Goal: Transaction & Acquisition: Purchase product/service

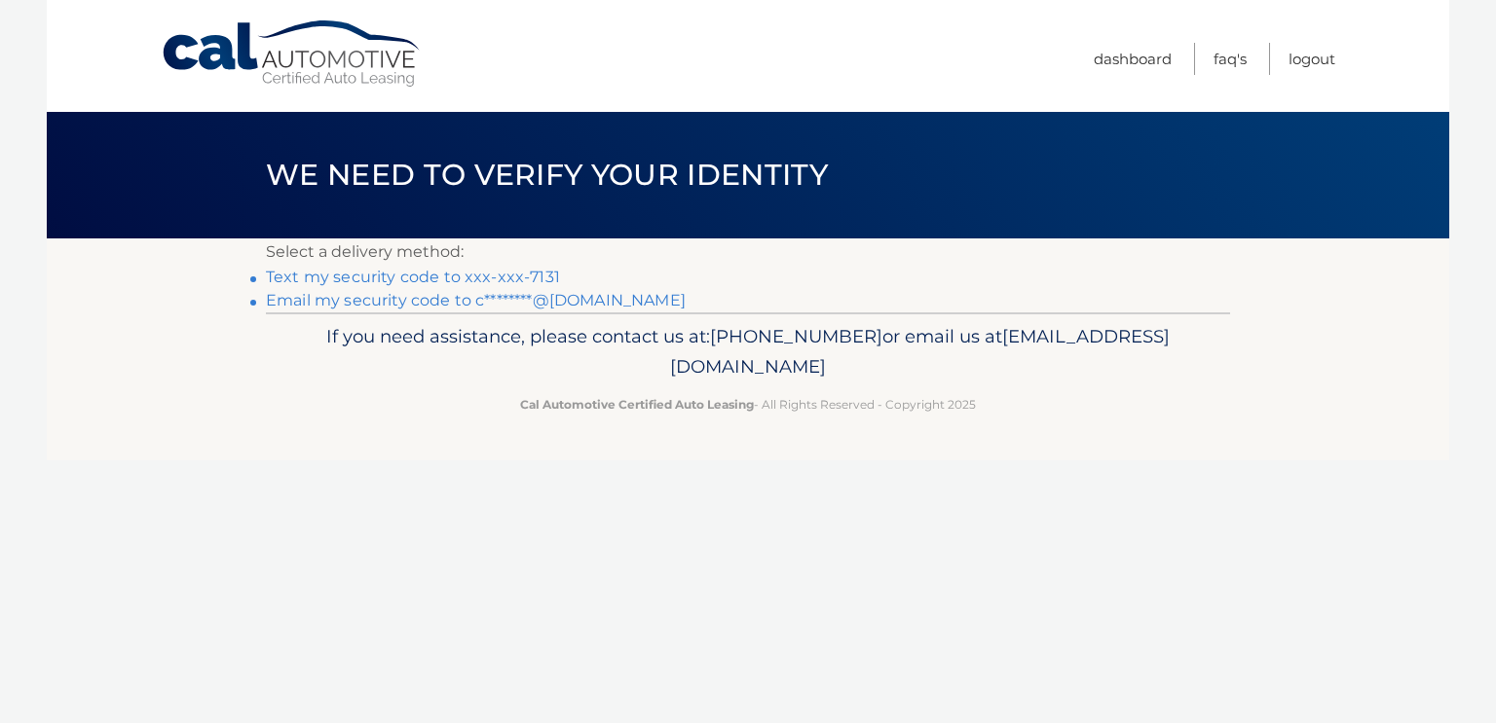
click at [425, 277] on link "Text my security code to xxx-xxx-7131" at bounding box center [413, 277] width 294 height 19
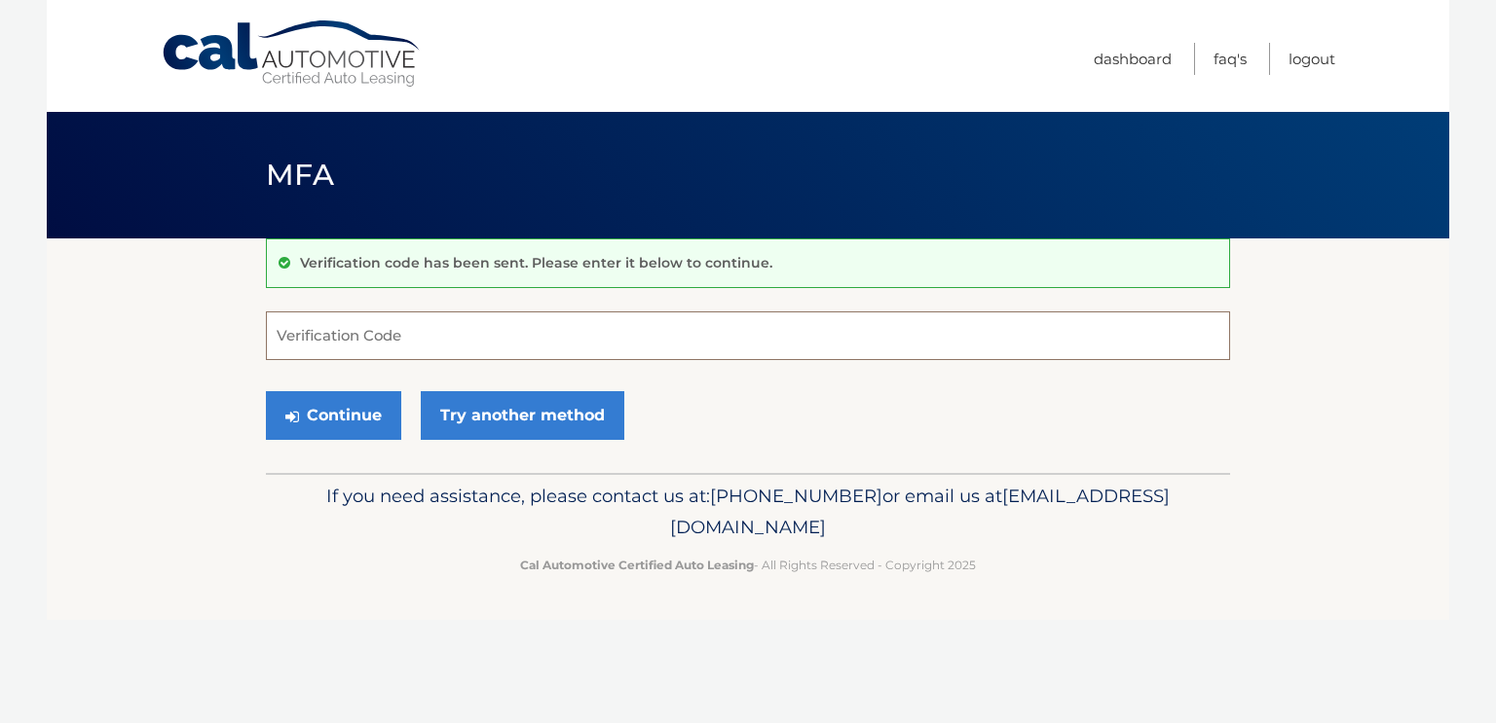
click at [347, 335] on input "Verification Code" at bounding box center [748, 336] width 964 height 49
type input "014453"
click at [266, 391] on button "Continue" at bounding box center [333, 415] width 135 height 49
click at [323, 389] on div "Continue Try another method" at bounding box center [748, 417] width 964 height 66
click at [325, 419] on button "Continue" at bounding box center [333, 415] width 135 height 49
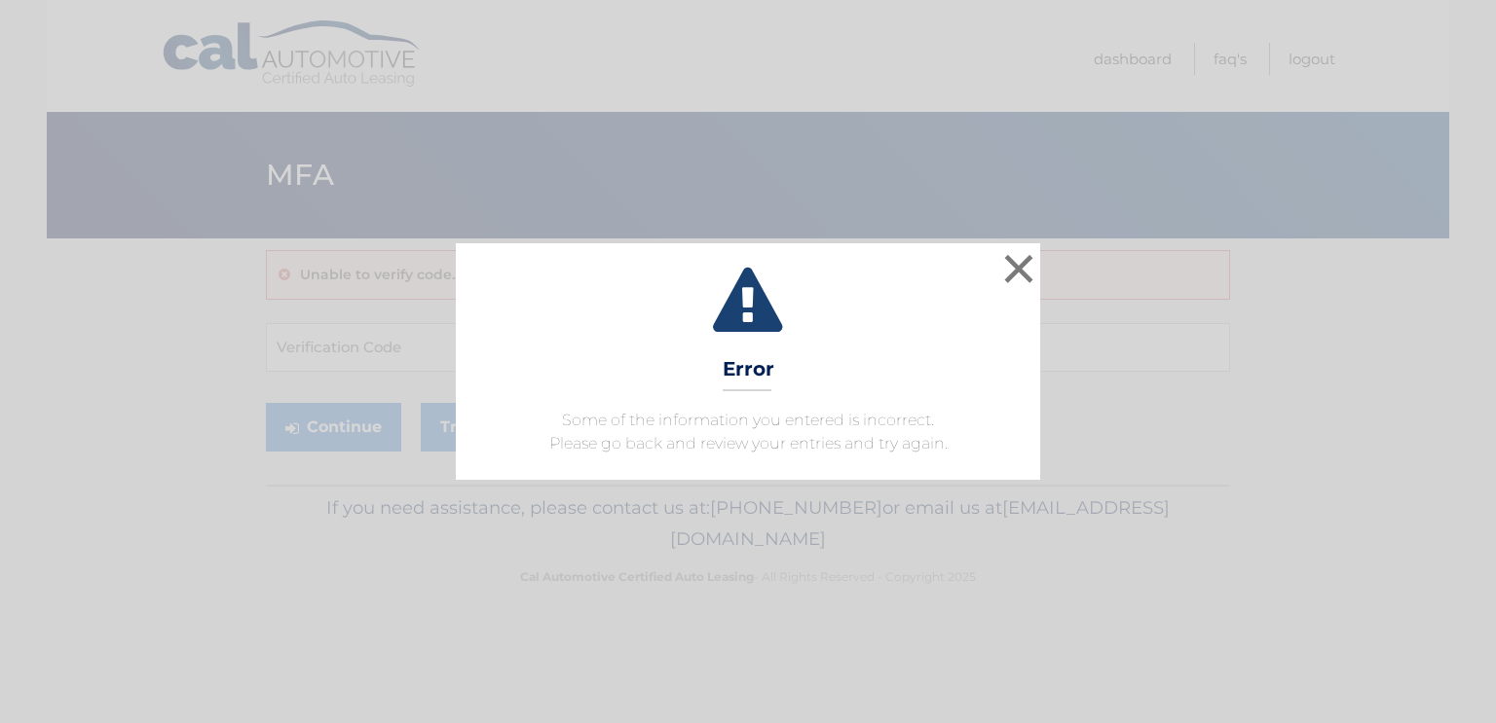
click at [1044, 268] on div "× Error Some of the information you entered is incorrect. Please go back and re…" at bounding box center [748, 361] width 1480 height 236
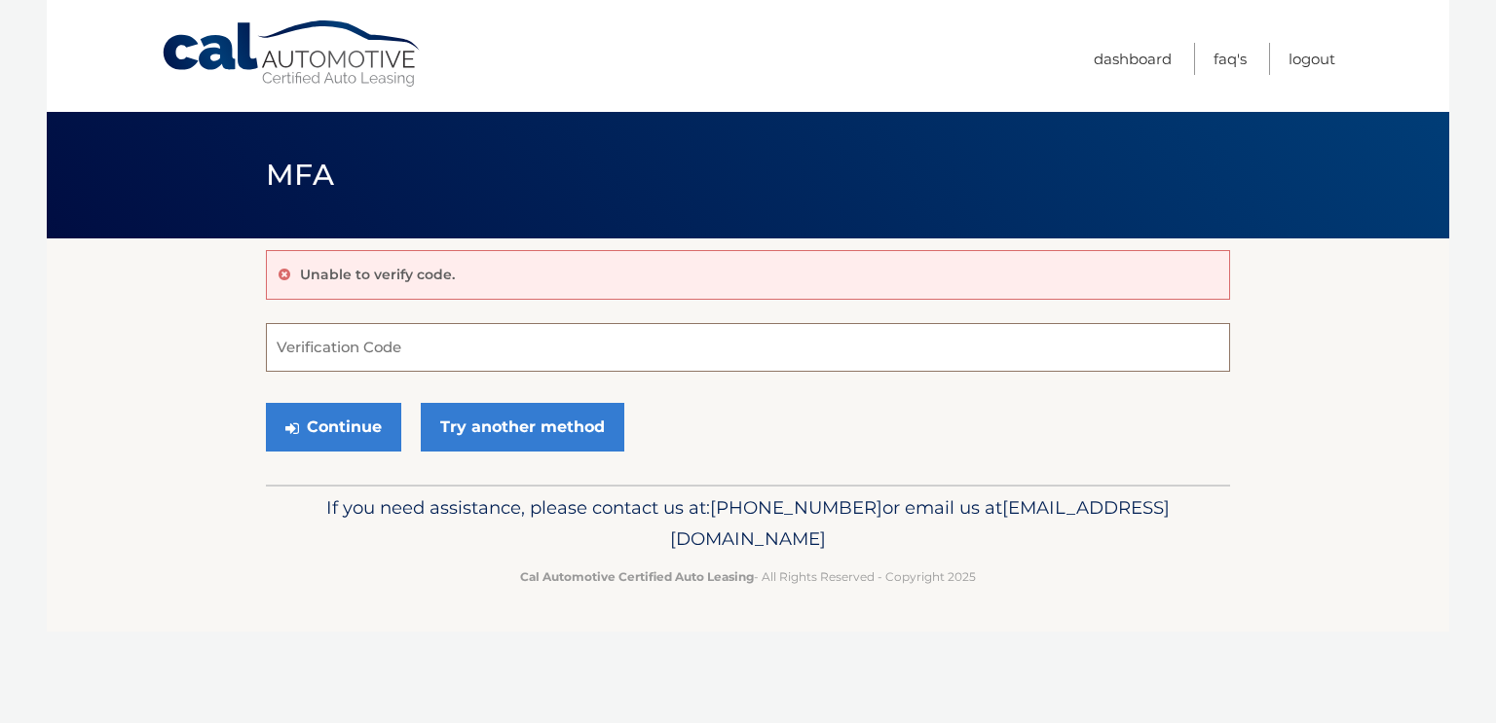
click at [444, 358] on input "Verification Code" at bounding box center [748, 347] width 964 height 49
type input "014453"
click at [346, 405] on button "Continue" at bounding box center [333, 427] width 135 height 49
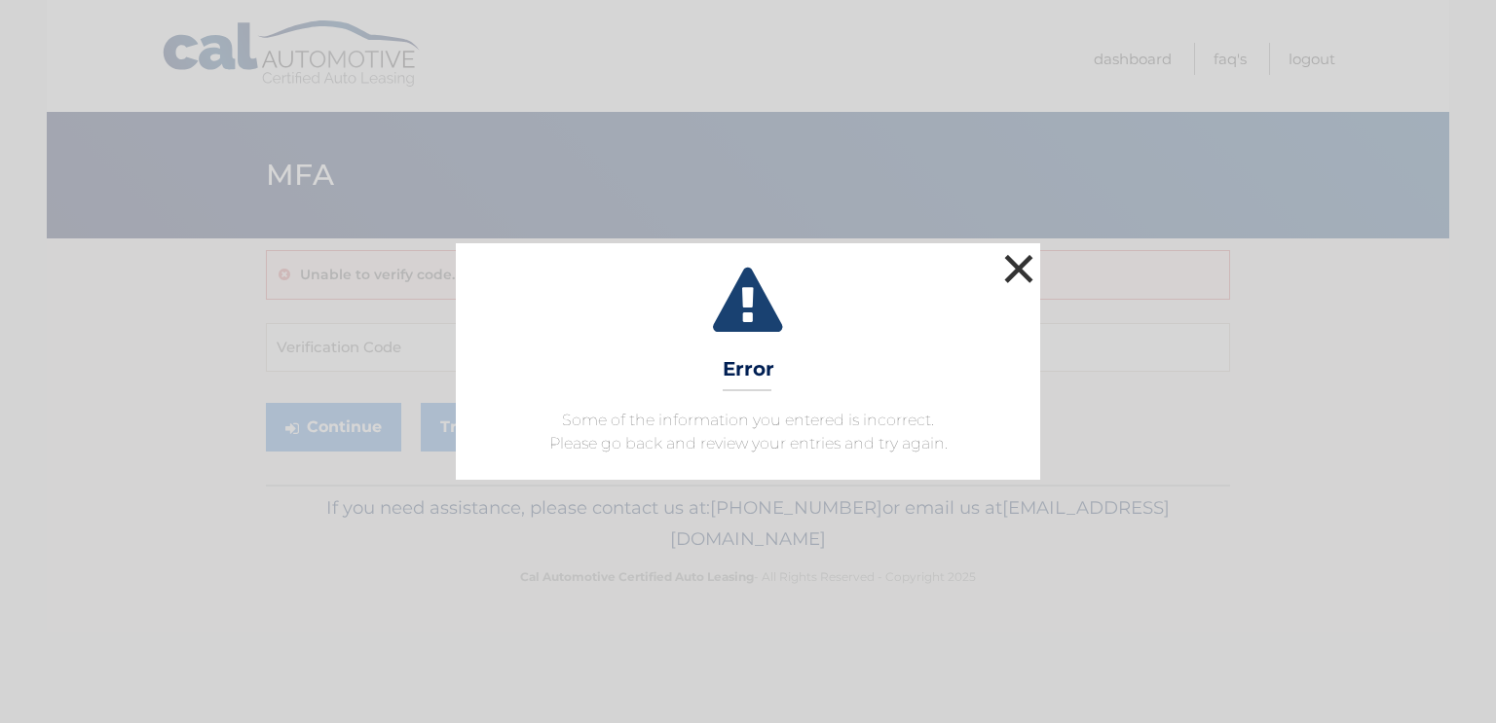
click at [1016, 278] on button "×" at bounding box center [1018, 268] width 39 height 39
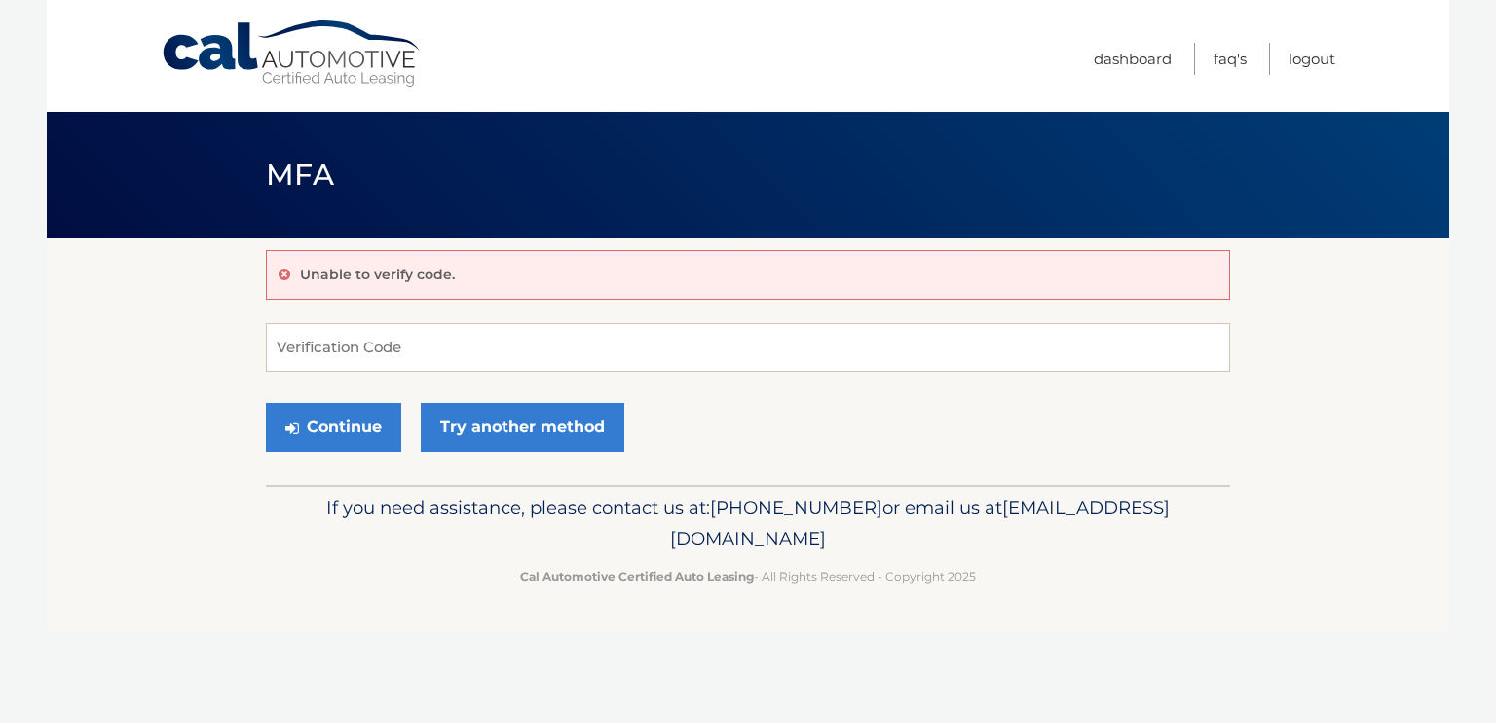
click at [277, 70] on link "Cal Automotive" at bounding box center [292, 53] width 263 height 69
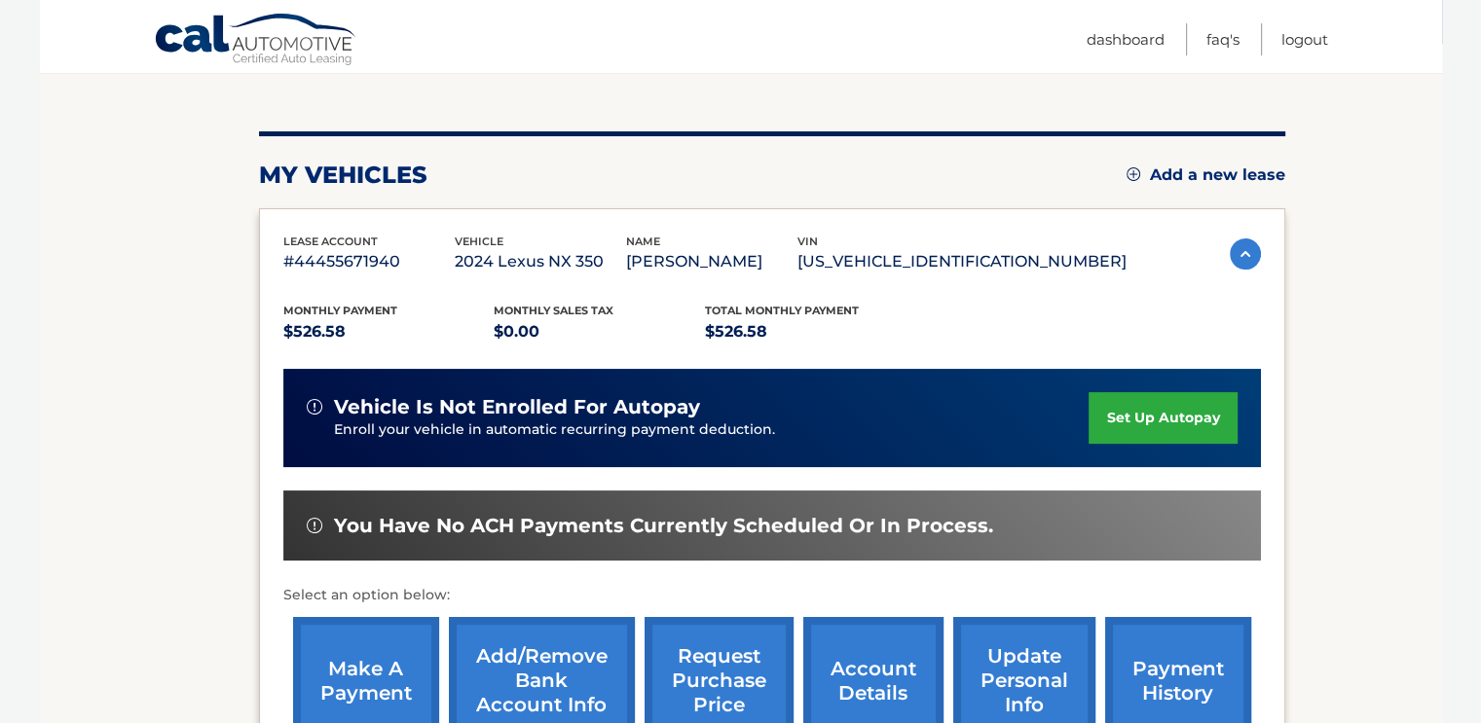
scroll to position [292, 0]
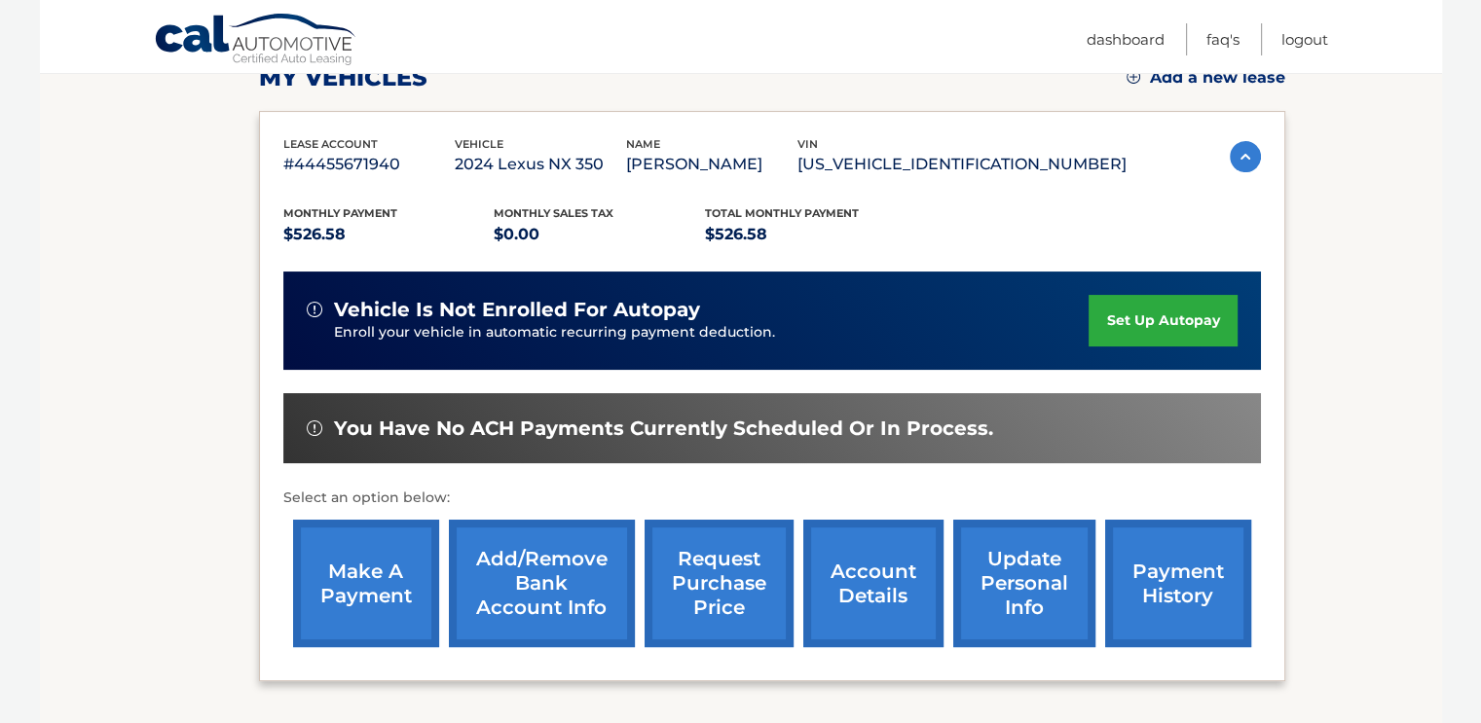
click at [341, 623] on link "make a payment" at bounding box center [366, 584] width 146 height 128
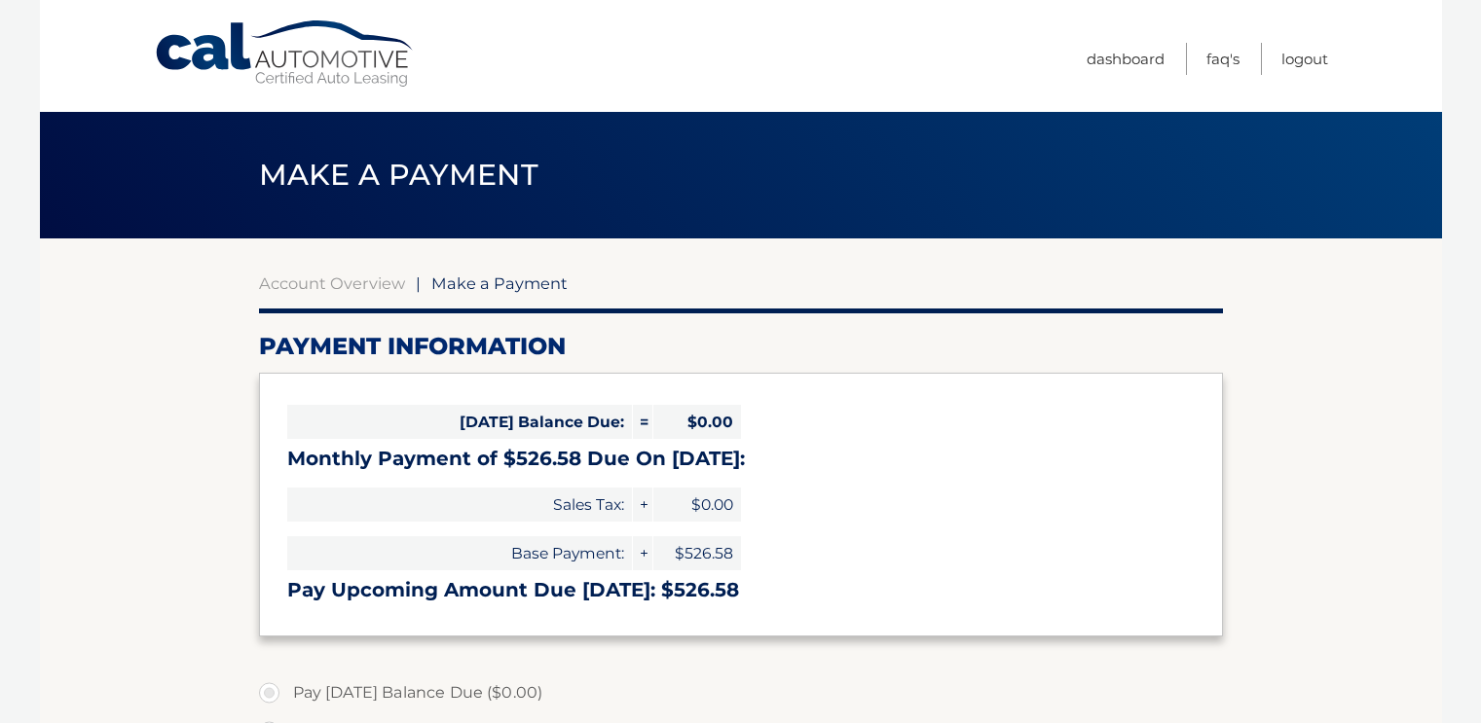
select select "ZjViYWQwNTItN2U0Yi00Mzg5LTlkMzktNmU4YmFhYzQ5MWRk"
